Goal: Check status: Check status

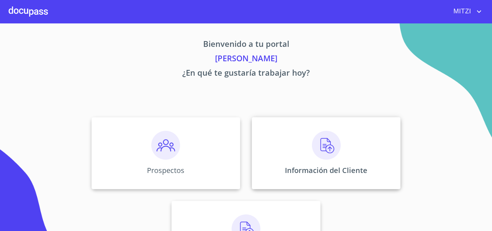
click at [321, 142] on img at bounding box center [326, 145] width 29 height 29
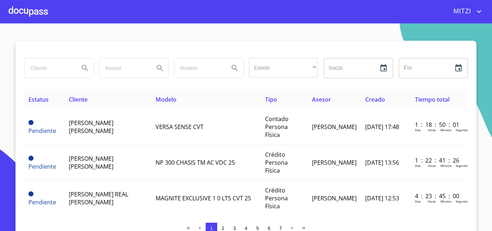
click at [70, 71] on input "search" at bounding box center [48, 67] width 49 height 19
type input "D"
type input "[PERSON_NAME]"
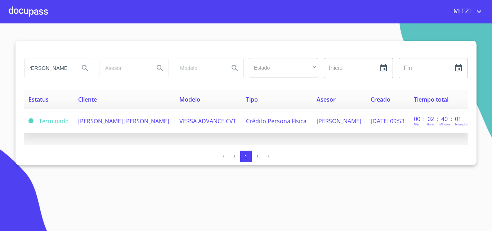
scroll to position [0, 0]
click at [132, 133] on td "[PERSON_NAME] [PERSON_NAME]" at bounding box center [124, 121] width 101 height 24
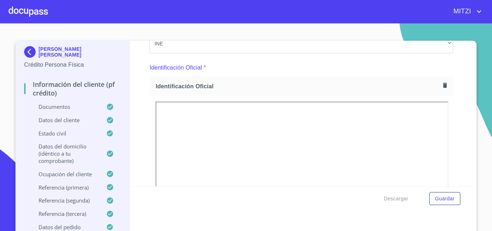
scroll to position [50, 0]
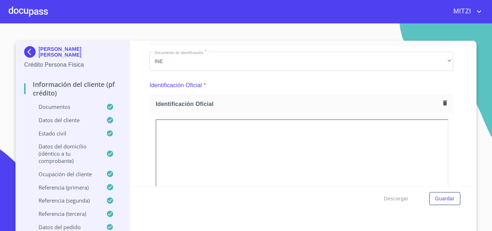
click at [456, 86] on div "Información del cliente (PF crédito) Documentos Documento de identificación.   …" at bounding box center [301, 114] width 343 height 146
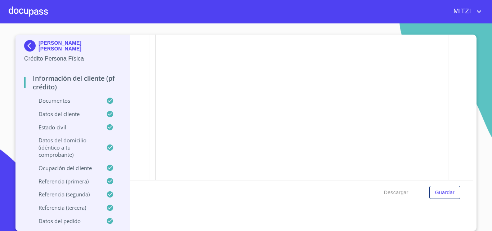
scroll to position [122, 0]
